Goal: Transaction & Acquisition: Purchase product/service

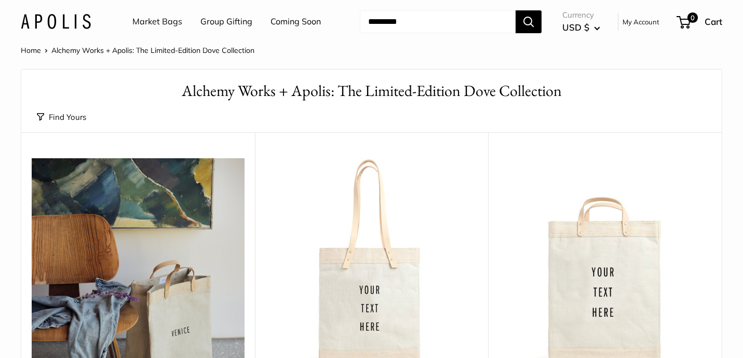
click at [62, 19] on img at bounding box center [56, 21] width 70 height 15
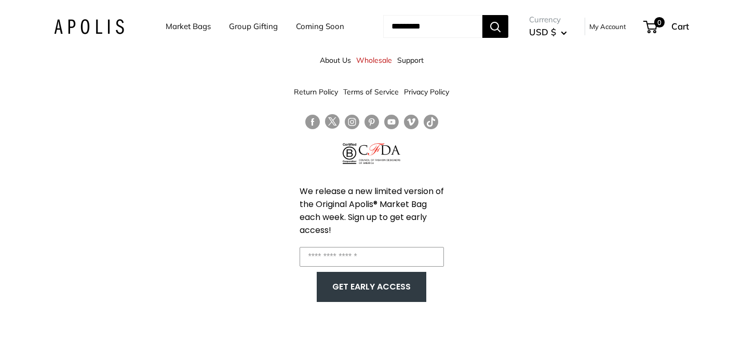
click at [332, 59] on link "About Us" at bounding box center [335, 60] width 31 height 19
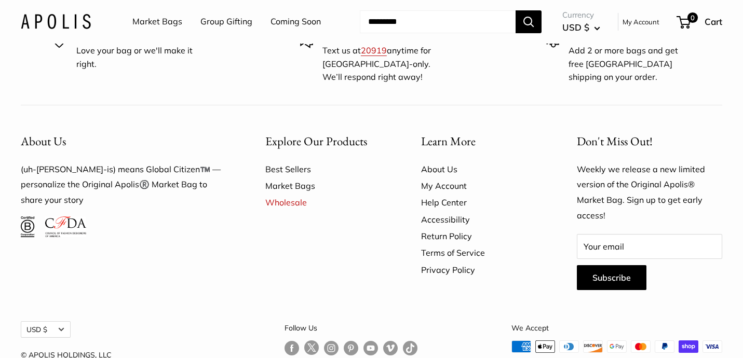
scroll to position [2912, 0]
click at [274, 195] on link "Wholesale" at bounding box center [324, 203] width 119 height 17
click at [290, 178] on link "Market Bags" at bounding box center [324, 186] width 119 height 17
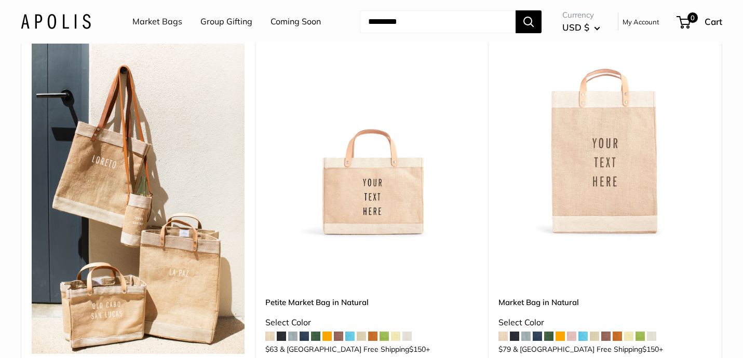
scroll to position [148, 0]
click at [0, 0] on img at bounding box center [0, 0] width 0 height 0
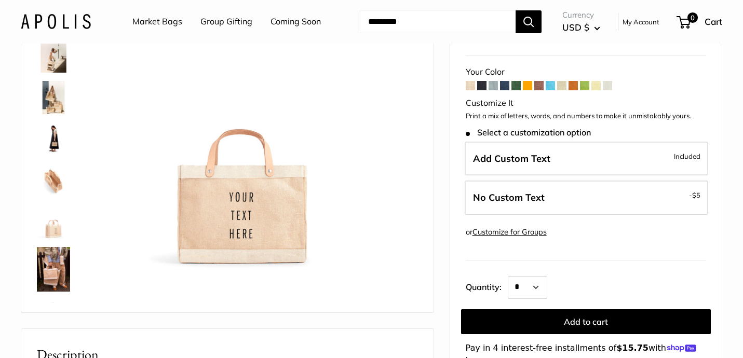
scroll to position [88, 0]
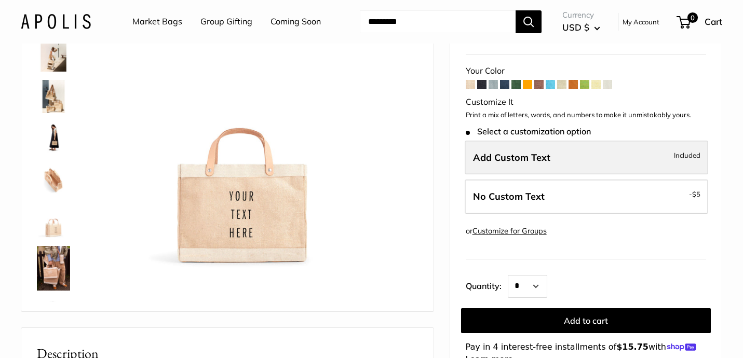
click at [634, 160] on label "Add Custom Text Included" at bounding box center [585, 158] width 243 height 34
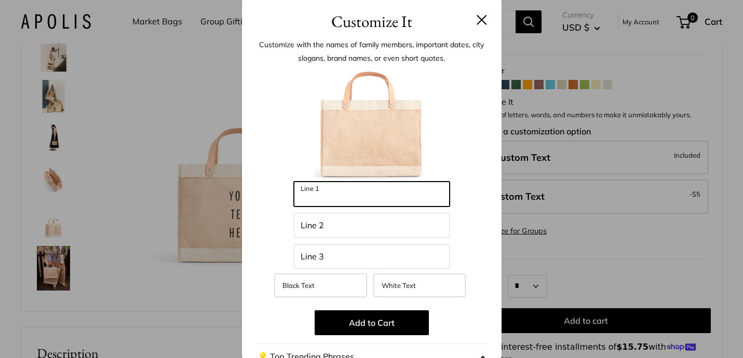
click at [350, 200] on input "Line 1" at bounding box center [372, 194] width 156 height 25
type input "****"
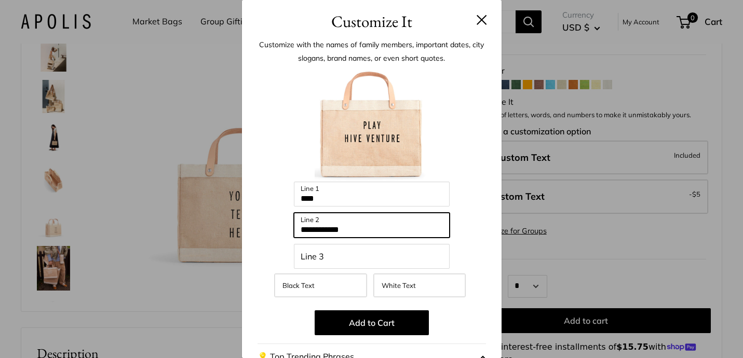
type input "**********"
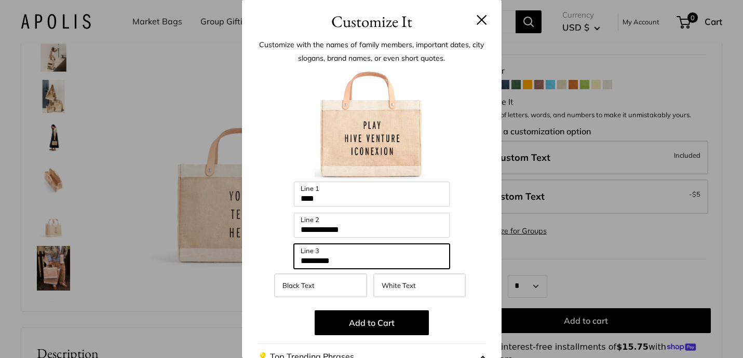
type input "*********"
click at [457, 166] on div at bounding box center [371, 124] width 228 height 114
click at [289, 312] on p "Add to Cart" at bounding box center [371, 322] width 228 height 25
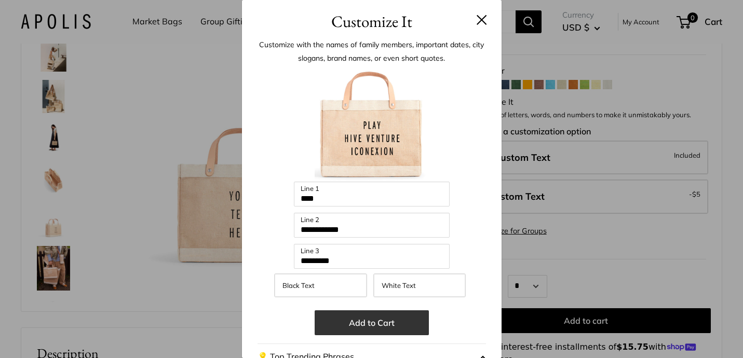
click at [375, 331] on button "Add to Cart" at bounding box center [371, 322] width 114 height 25
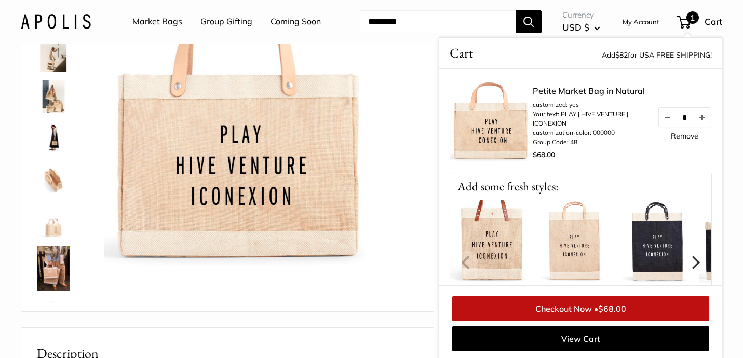
click at [687, 135] on link "Remove" at bounding box center [684, 135] width 28 height 7
